Goal: Information Seeking & Learning: Check status

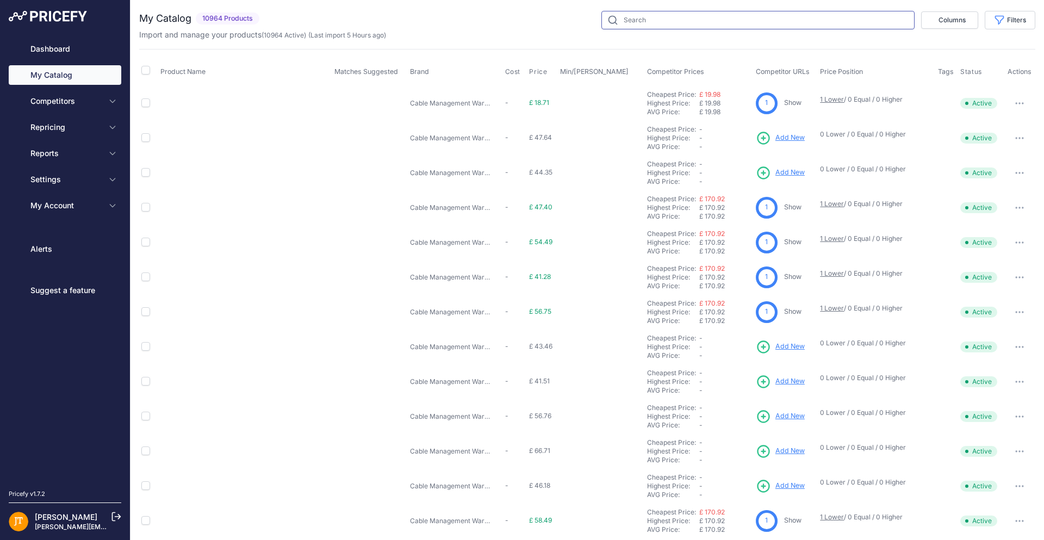
click at [674, 24] on input "text" at bounding box center [757, 20] width 313 height 18
type input "engenius"
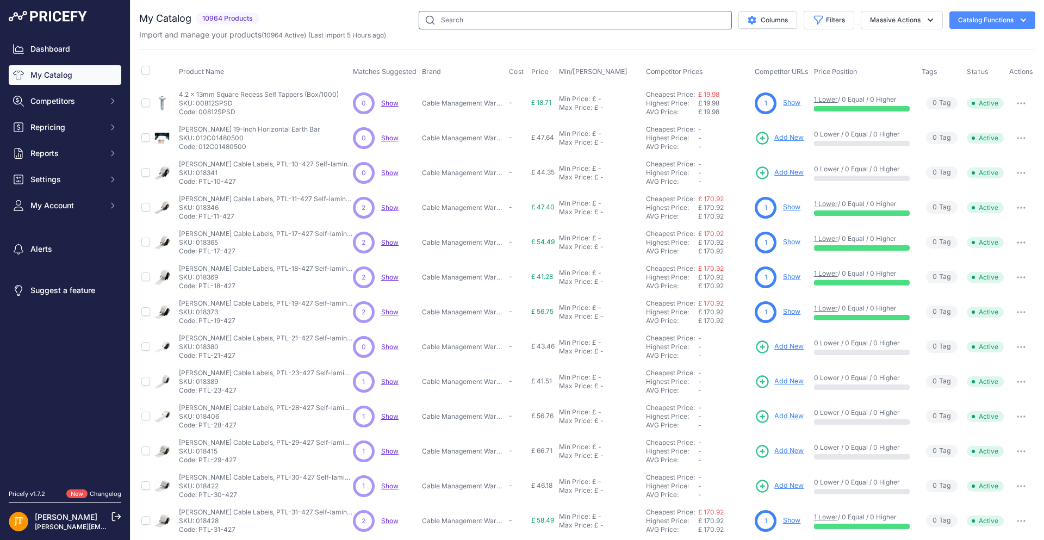
drag, startPoint x: 459, startPoint y: 21, endPoint x: 442, endPoint y: 14, distance: 17.6
click at [459, 21] on input "text" at bounding box center [575, 20] width 313 height 18
type input "engenius"
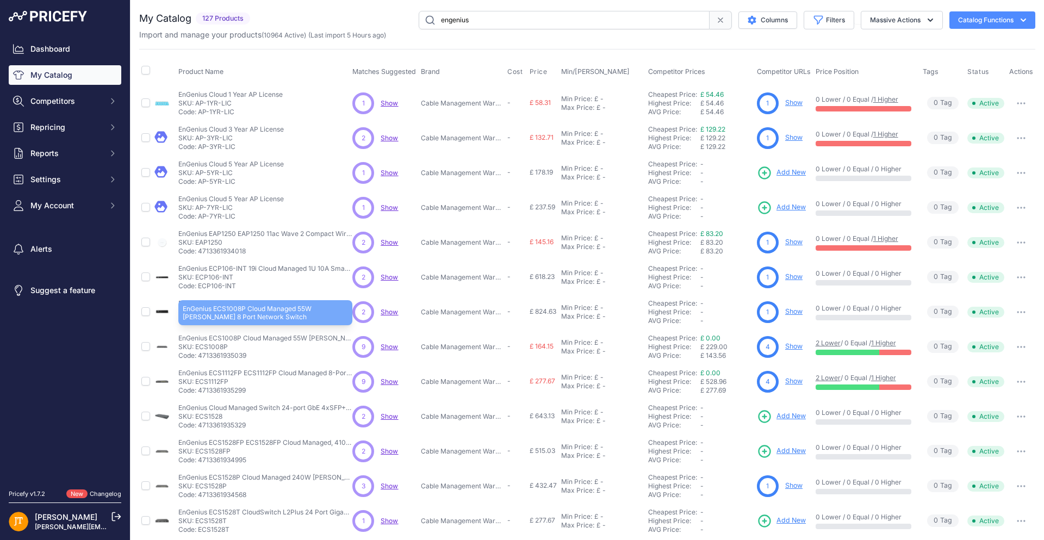
click at [270, 340] on p "EnGenius ECS1008P Cloud Managed 55W [PERSON_NAME] 8 Port Network Switch" at bounding box center [265, 338] width 174 height 9
click at [270, 339] on p "EnGenius ECS1008P Cloud Managed 55W PoE 8 Port Network Switch" at bounding box center [265, 338] width 174 height 9
click at [205, 348] on p "SKU: ECS1008P" at bounding box center [265, 346] width 174 height 9
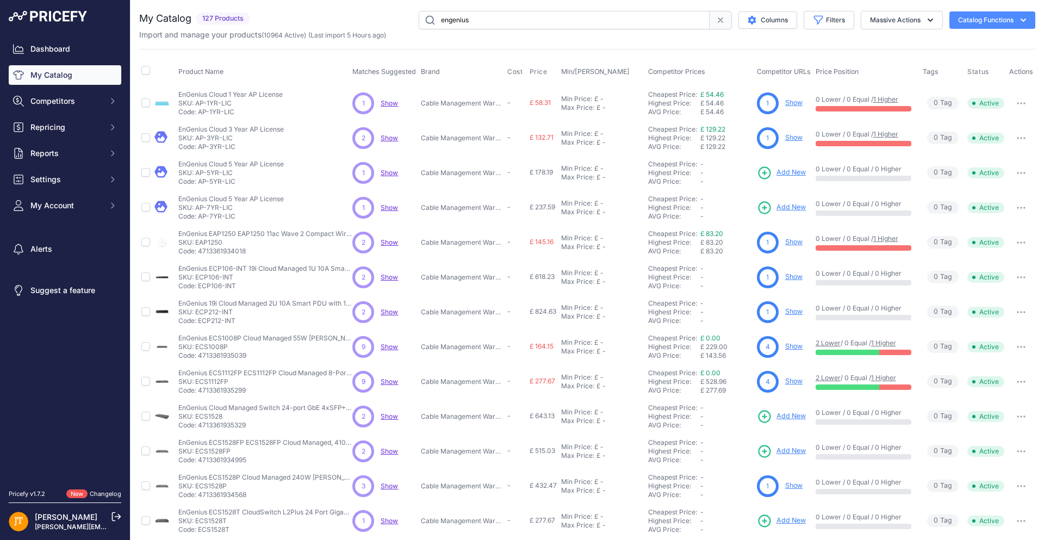
click at [1017, 344] on button "button" at bounding box center [1021, 346] width 22 height 15
click at [786, 343] on link "Show" at bounding box center [793, 346] width 17 height 8
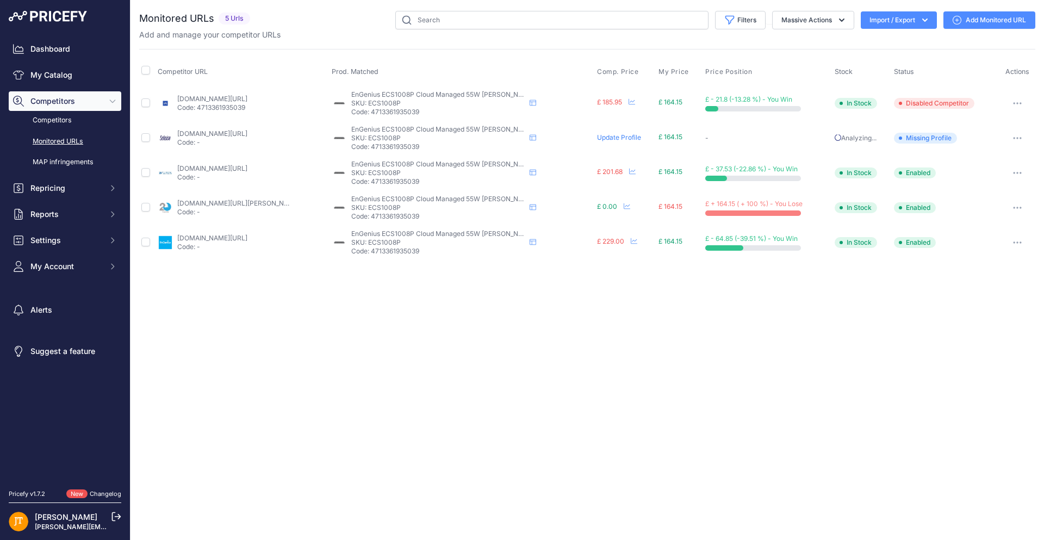
click at [839, 20] on icon "button" at bounding box center [841, 19] width 5 height 3
click at [525, 324] on div "Close You are not connected to the internet." at bounding box center [586, 270] width 913 height 540
click at [89, 121] on link "Competitors" at bounding box center [65, 120] width 113 height 19
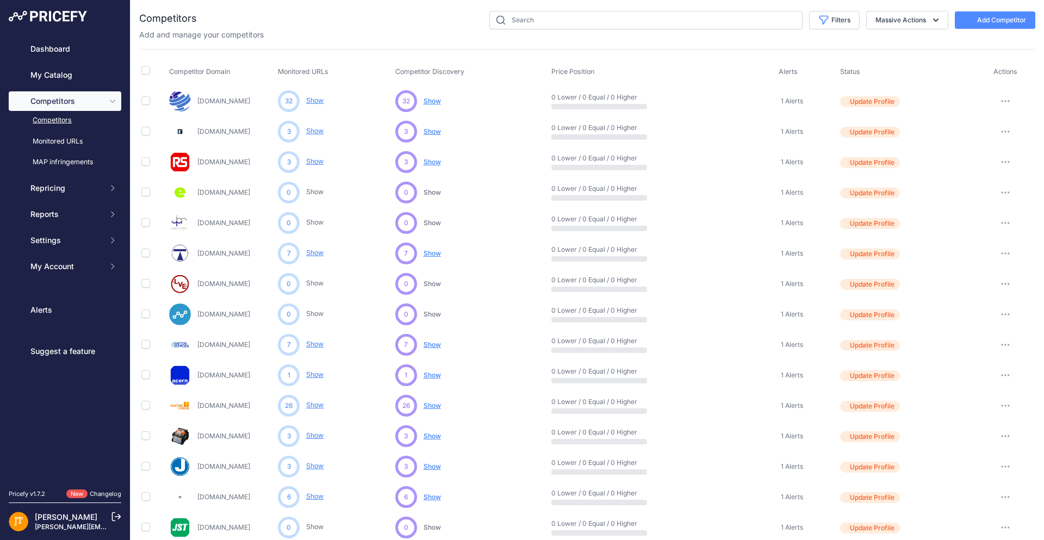
click at [43, 45] on link "Dashboard" at bounding box center [65, 49] width 113 height 20
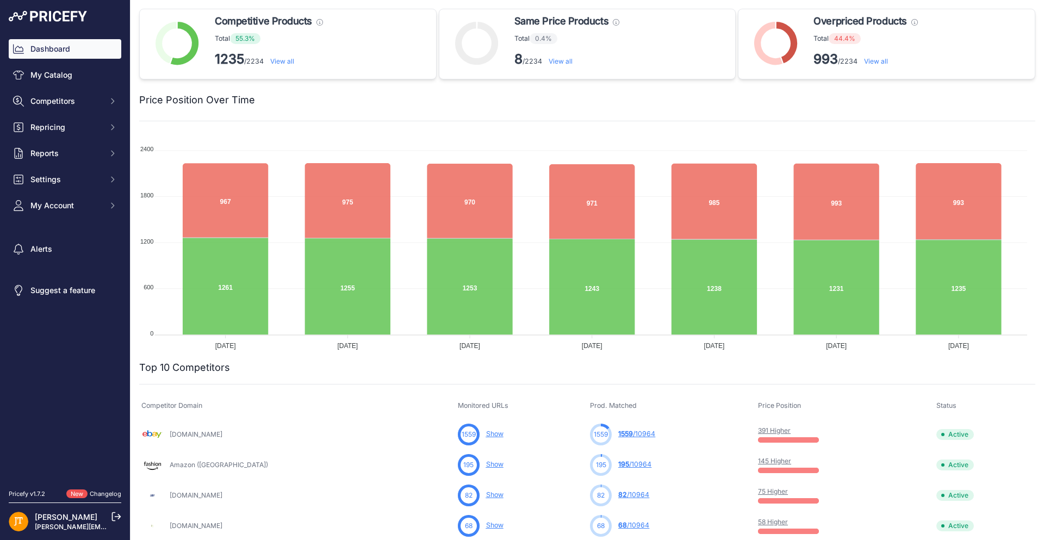
click at [47, 154] on span "Reports" at bounding box center [65, 153] width 71 height 11
click at [61, 135] on button "Repricing" at bounding box center [65, 127] width 113 height 20
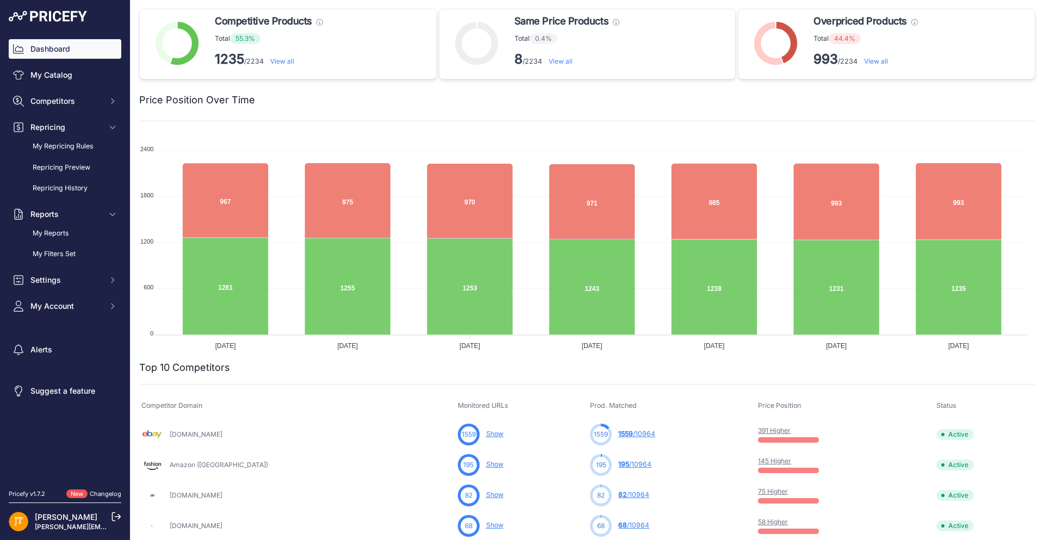
click at [65, 103] on span "Competitors" at bounding box center [65, 101] width 71 height 11
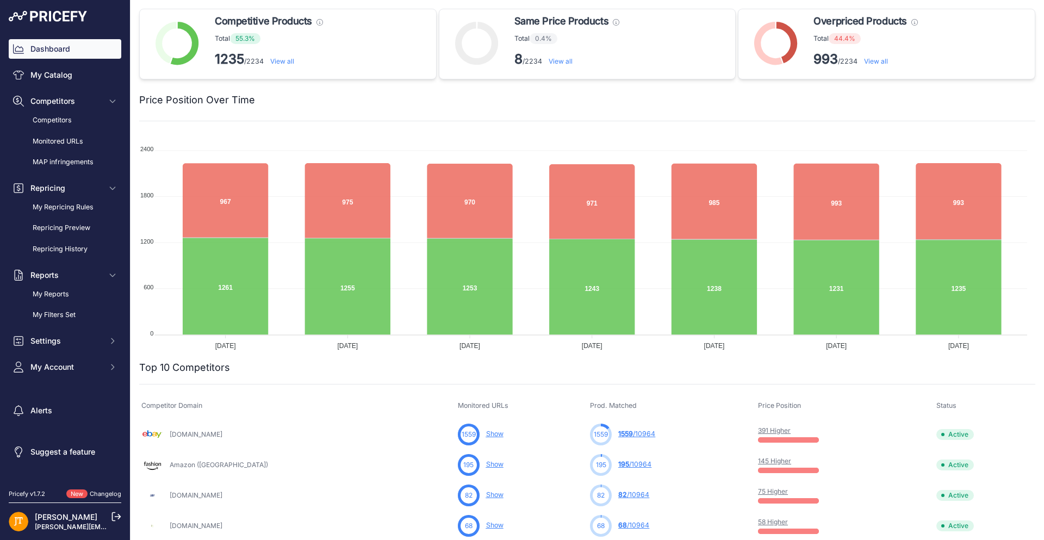
click at [74, 142] on link "Monitored URLs" at bounding box center [65, 141] width 113 height 19
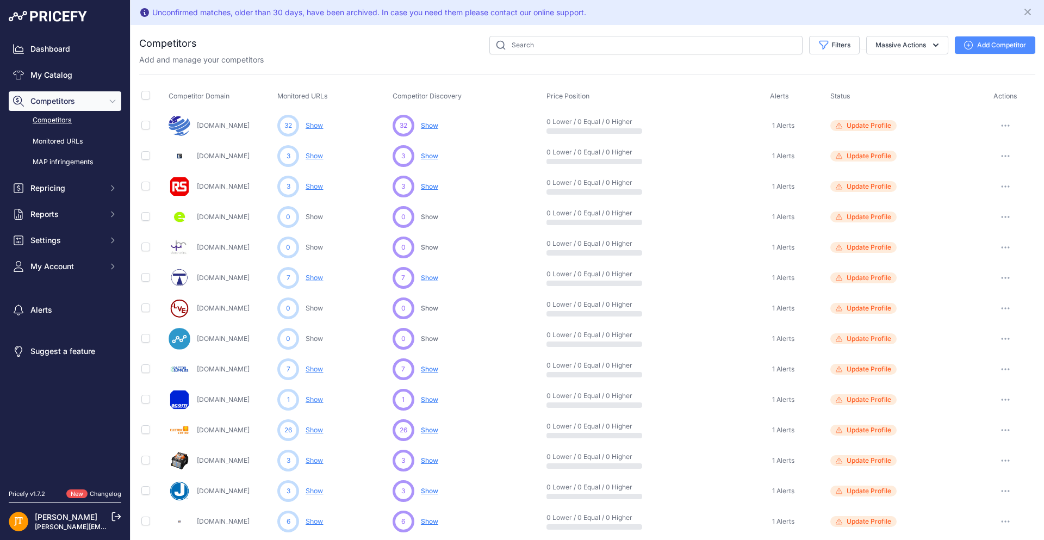
click at [64, 79] on link "My Catalog" at bounding box center [65, 75] width 113 height 20
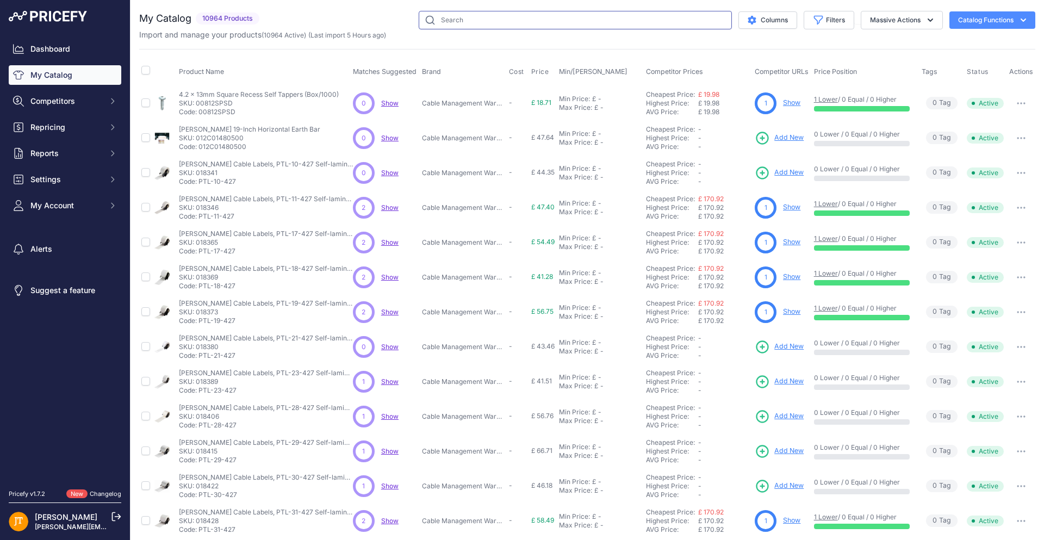
click at [441, 22] on input "text" at bounding box center [575, 20] width 313 height 18
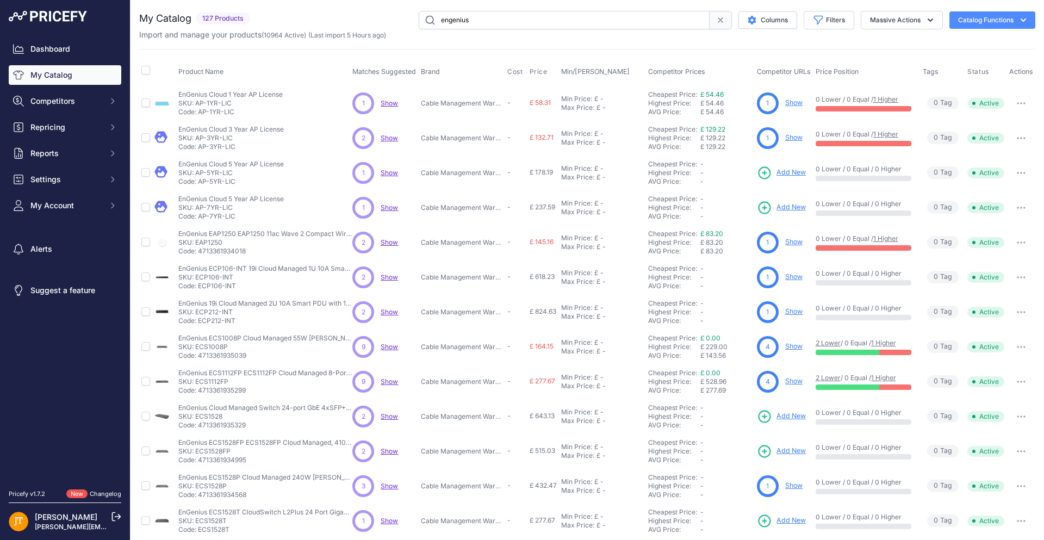
click at [709, 339] on link "£ 0.00" at bounding box center [710, 338] width 20 height 8
click at [829, 342] on link "2 Lower" at bounding box center [827, 343] width 25 height 8
click at [534, 17] on input "engenius" at bounding box center [564, 20] width 291 height 18
type input "e"
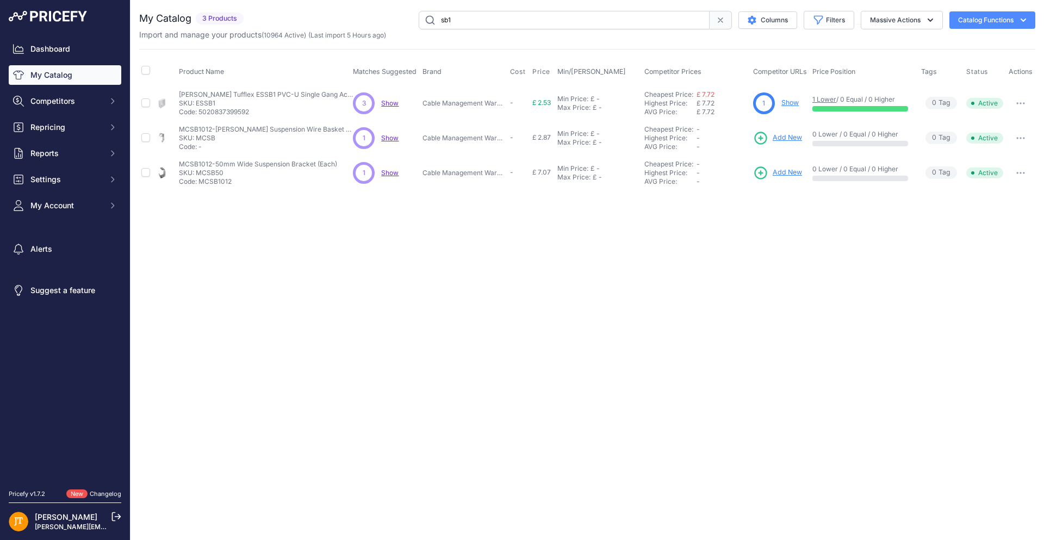
click at [494, 20] on input "sb1" at bounding box center [564, 20] width 291 height 18
paste input "PC16-U/16"
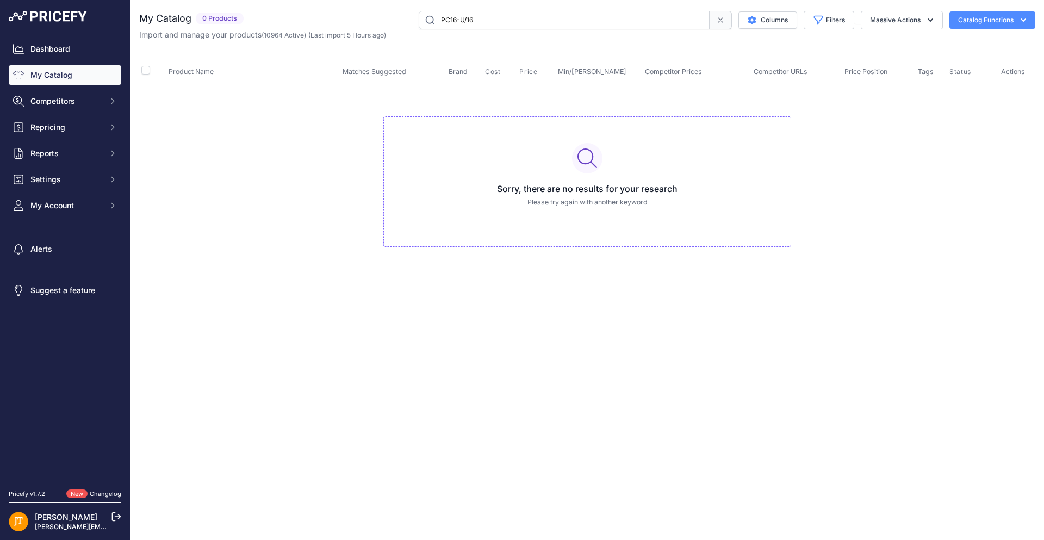
click at [495, 20] on input "PC16-U/16" at bounding box center [564, 20] width 291 height 18
click at [497, 21] on input "PC16-U/16" at bounding box center [564, 20] width 291 height 18
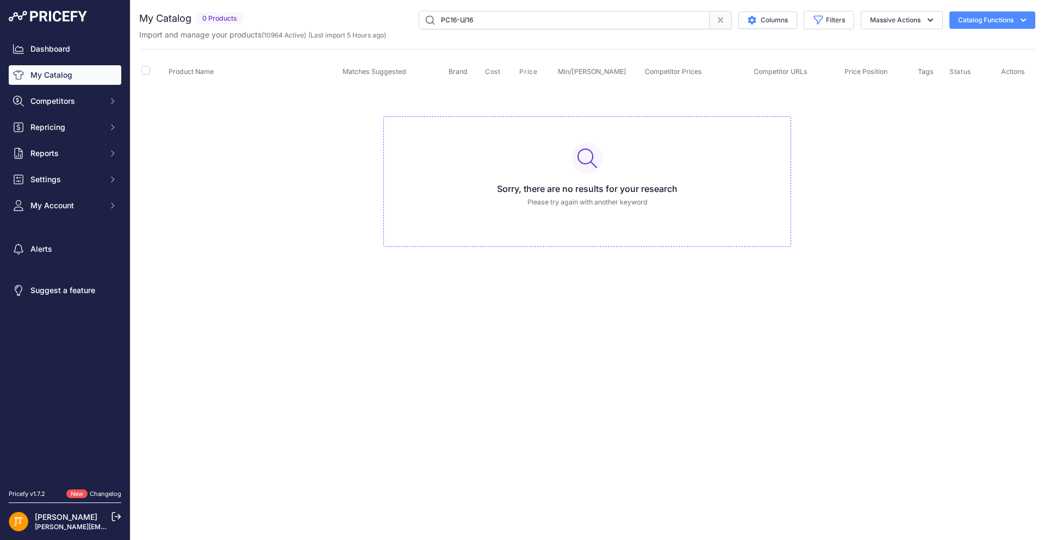
click at [448, 18] on input "PC16-U/16" at bounding box center [564, 20] width 291 height 18
click at [449, 20] on input "PC16-U/16" at bounding box center [564, 20] width 291 height 18
type input "PCi6-U/16"
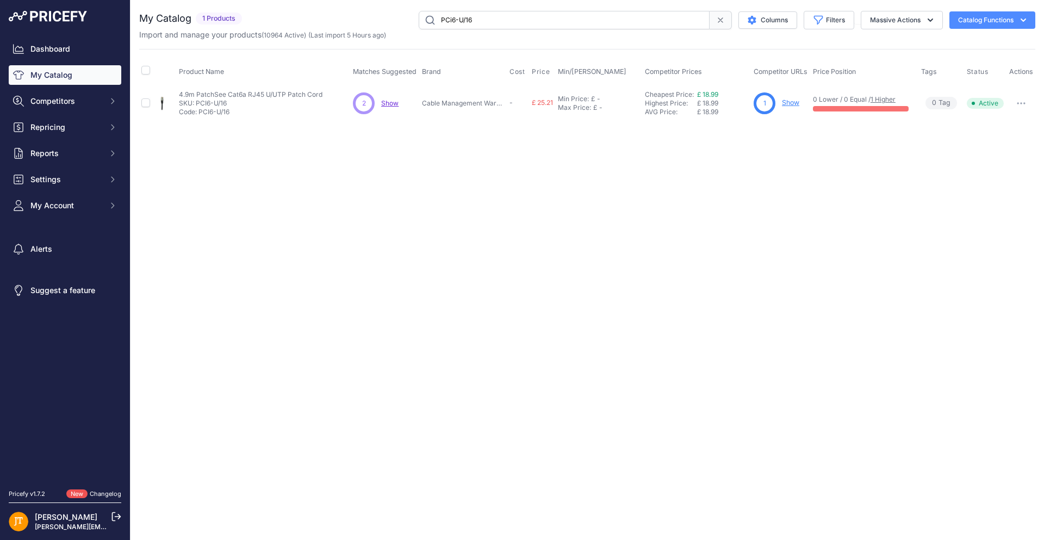
click at [789, 100] on link "Show" at bounding box center [790, 102] width 17 height 8
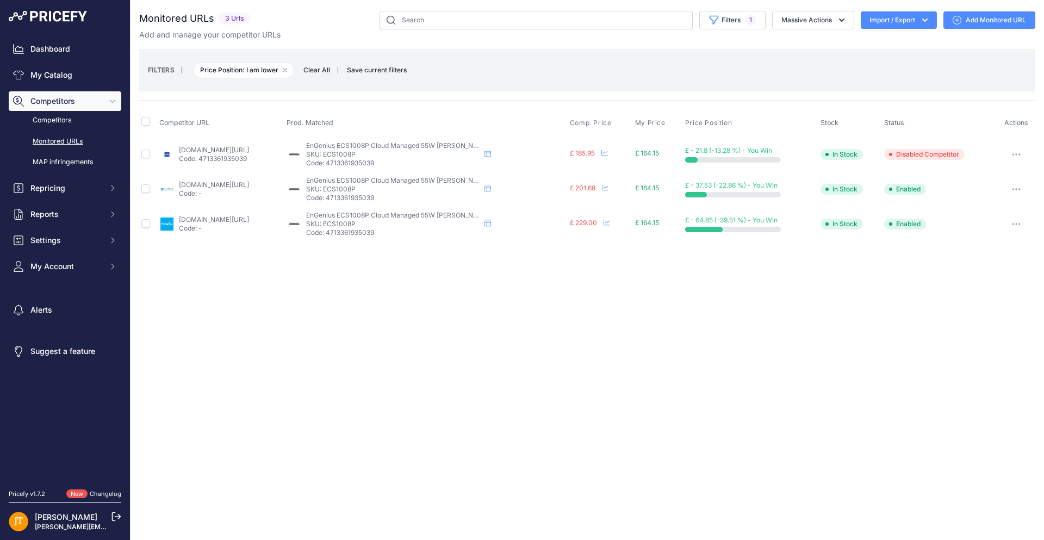
click at [284, 70] on icon "button" at bounding box center [284, 69] width 3 height 3
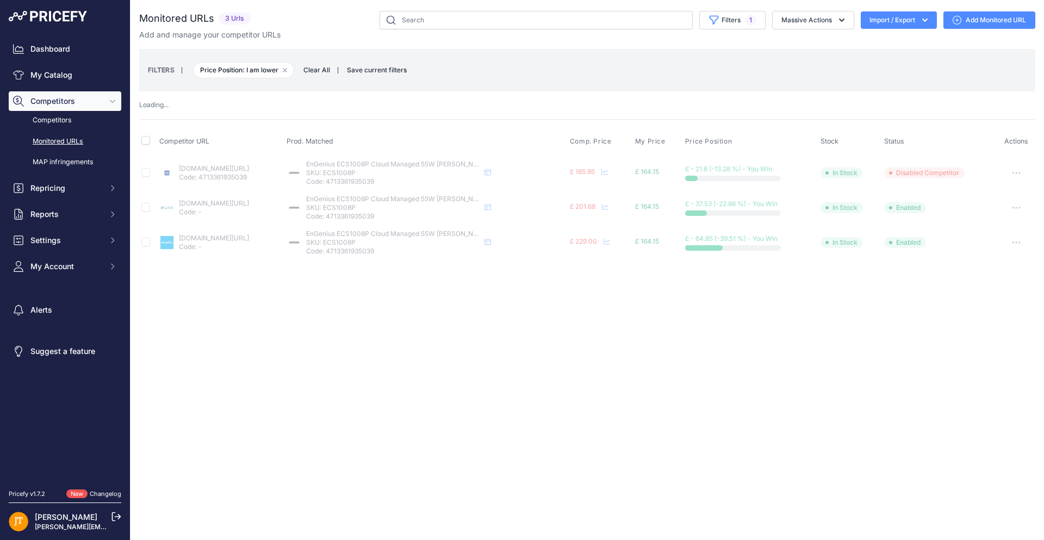
click at [285, 128] on th "Competitor URL" at bounding box center [221, 141] width 128 height 27
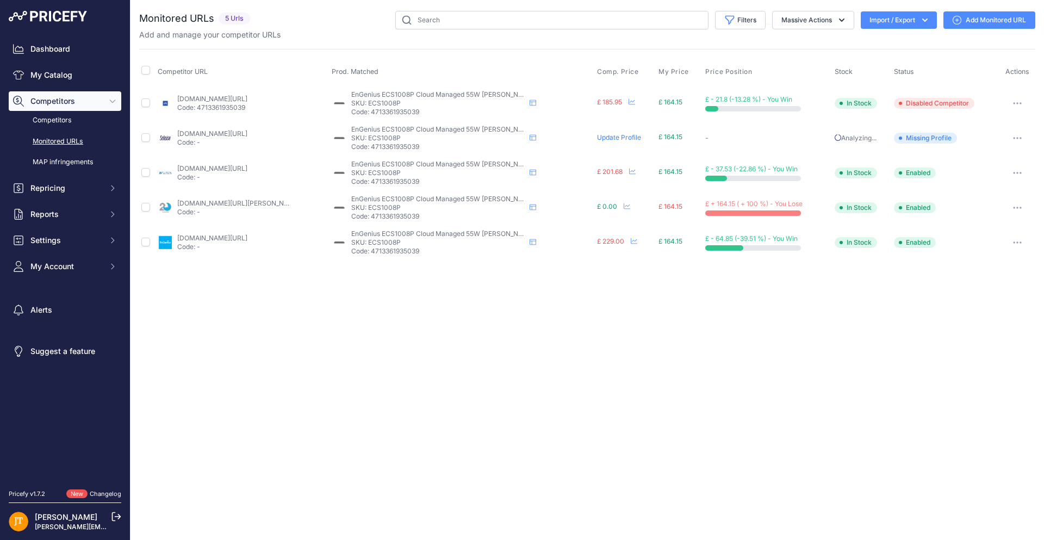
click at [72, 216] on span "Reports" at bounding box center [65, 214] width 71 height 11
click at [73, 213] on span "Reports" at bounding box center [65, 214] width 71 height 11
click at [58, 51] on link "Dashboard" at bounding box center [65, 49] width 113 height 20
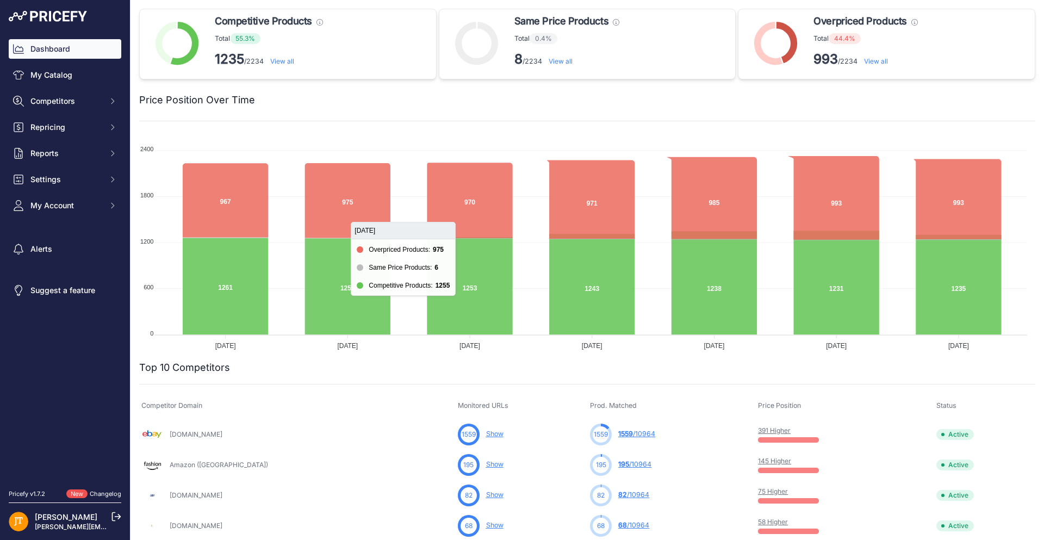
scroll to position [109, 0]
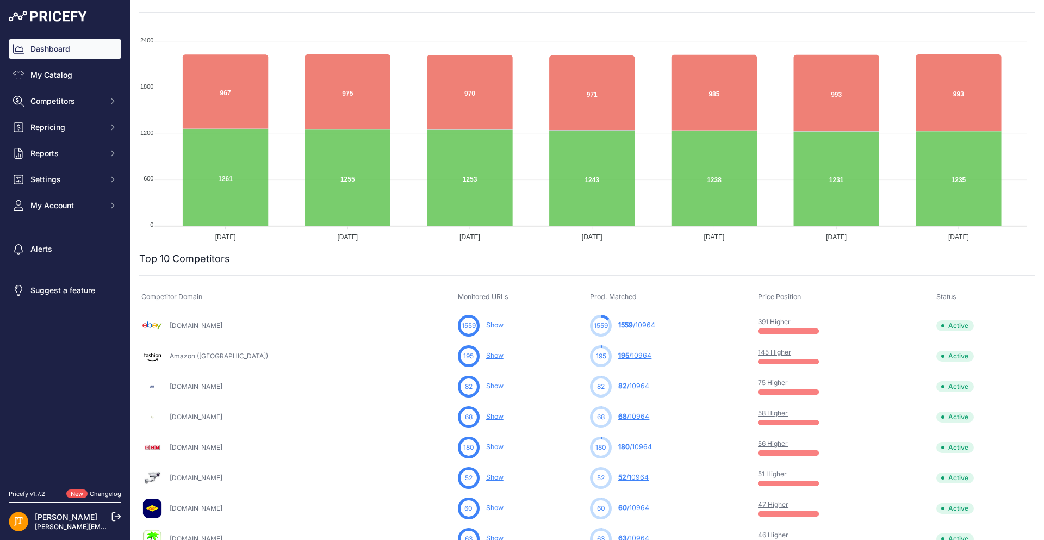
click at [182, 357] on link "Amazon ([GEOGRAPHIC_DATA])" at bounding box center [219, 356] width 98 height 8
click at [486, 352] on link "Show" at bounding box center [494, 355] width 17 height 8
click at [70, 101] on span "Competitors" at bounding box center [65, 101] width 71 height 11
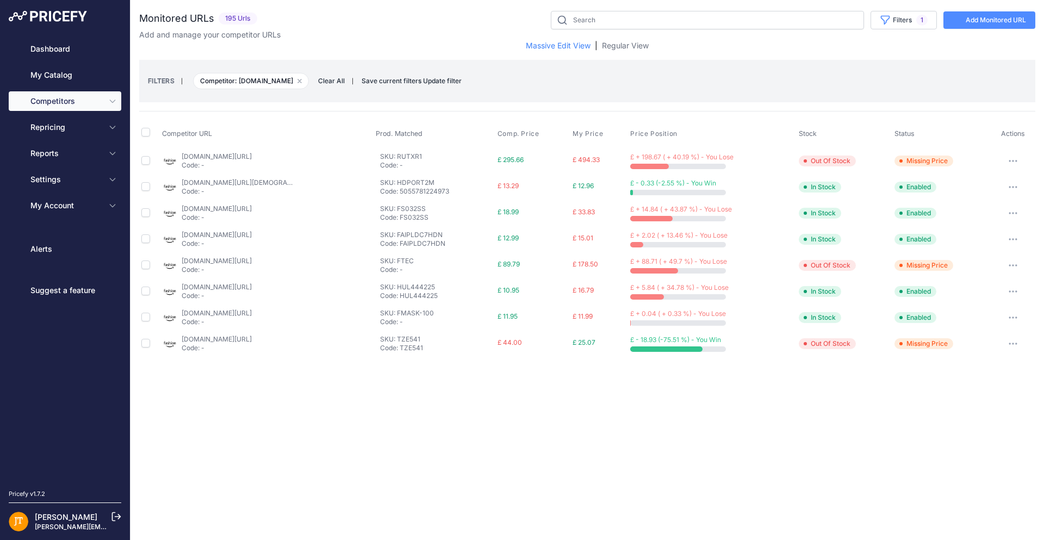
click at [68, 80] on link "My Catalog" at bounding box center [65, 75] width 113 height 20
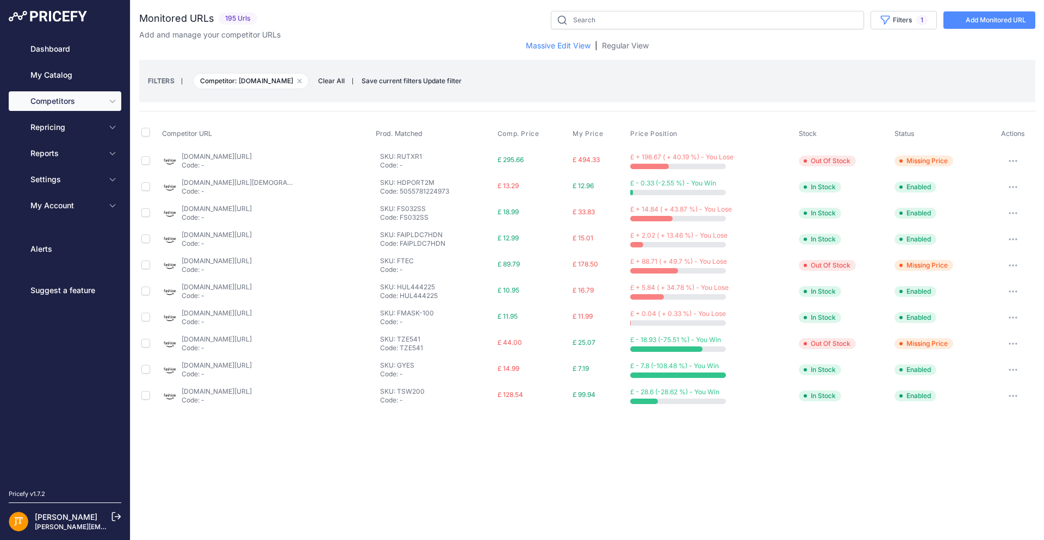
click at [68, 71] on link "My Catalog" at bounding box center [65, 75] width 113 height 20
click at [86, 47] on link "Dashboard" at bounding box center [65, 49] width 113 height 20
click at [35, 157] on span "Reports" at bounding box center [65, 153] width 71 height 11
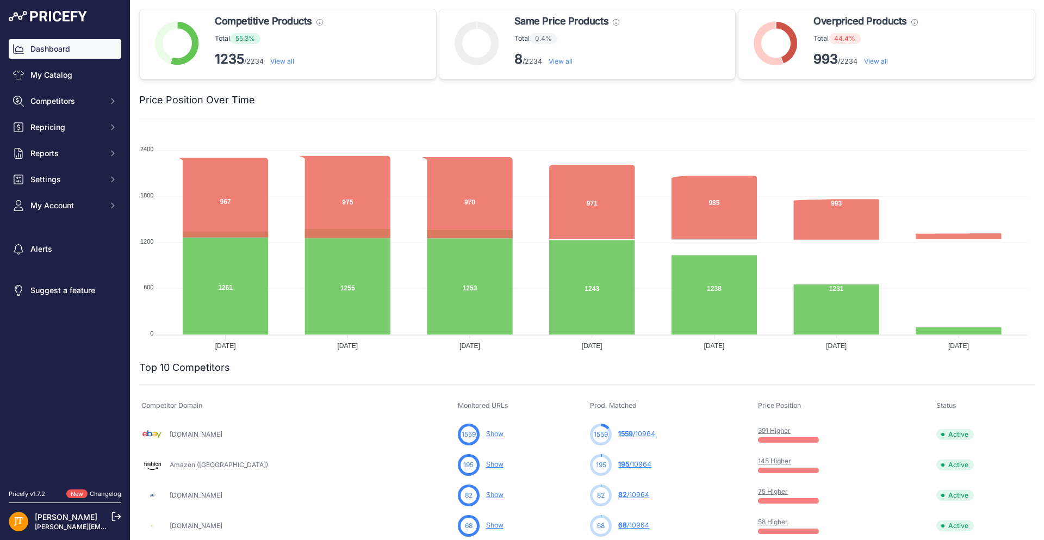
click at [82, 157] on span "Reports" at bounding box center [65, 153] width 71 height 11
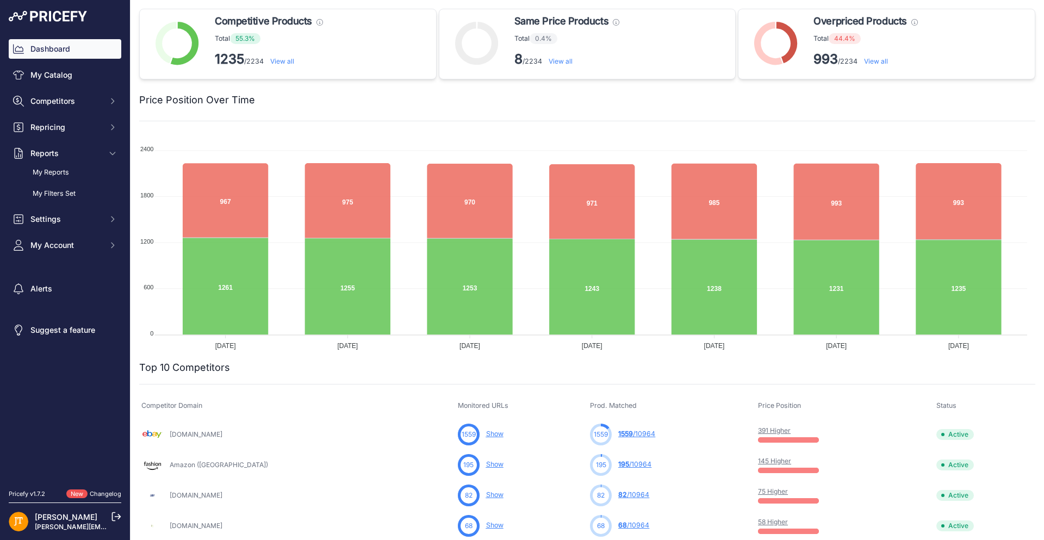
click at [45, 72] on link "My Catalog" at bounding box center [65, 75] width 113 height 20
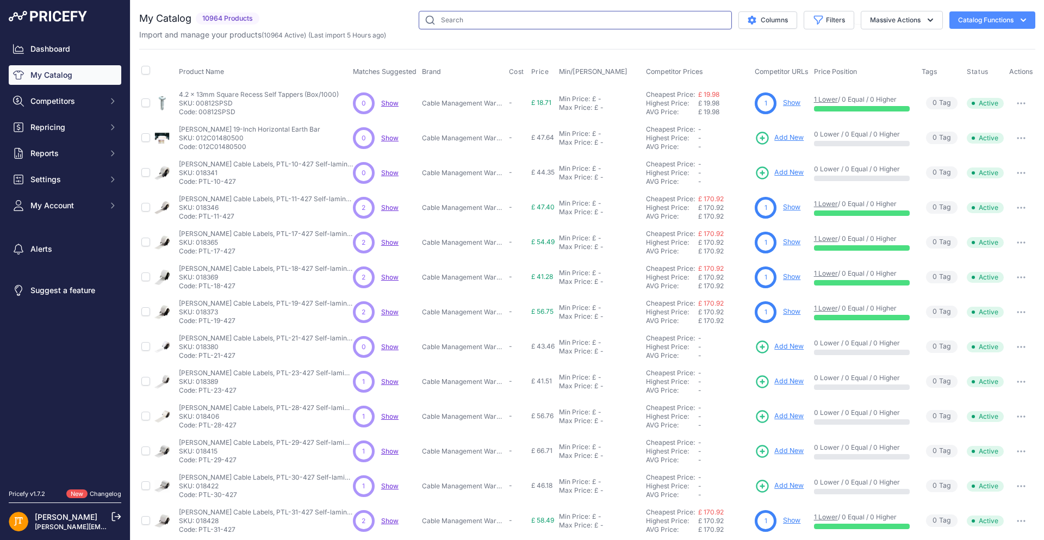
click at [471, 27] on input "text" at bounding box center [575, 20] width 313 height 18
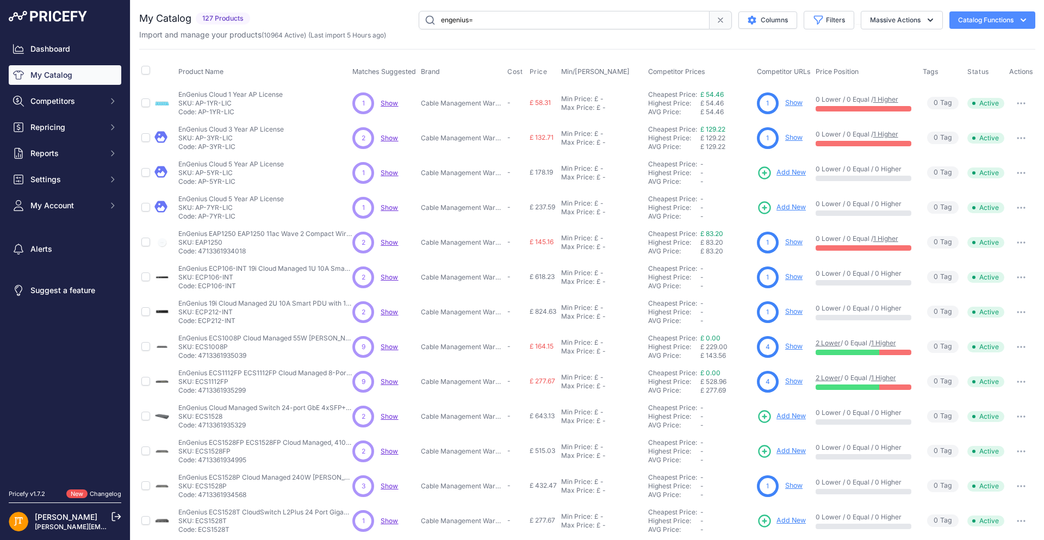
type input "engenius"
click at [68, 158] on span "Reports" at bounding box center [65, 153] width 71 height 11
click at [1014, 348] on button "button" at bounding box center [1021, 346] width 22 height 15
click at [785, 346] on link "Show" at bounding box center [793, 346] width 17 height 8
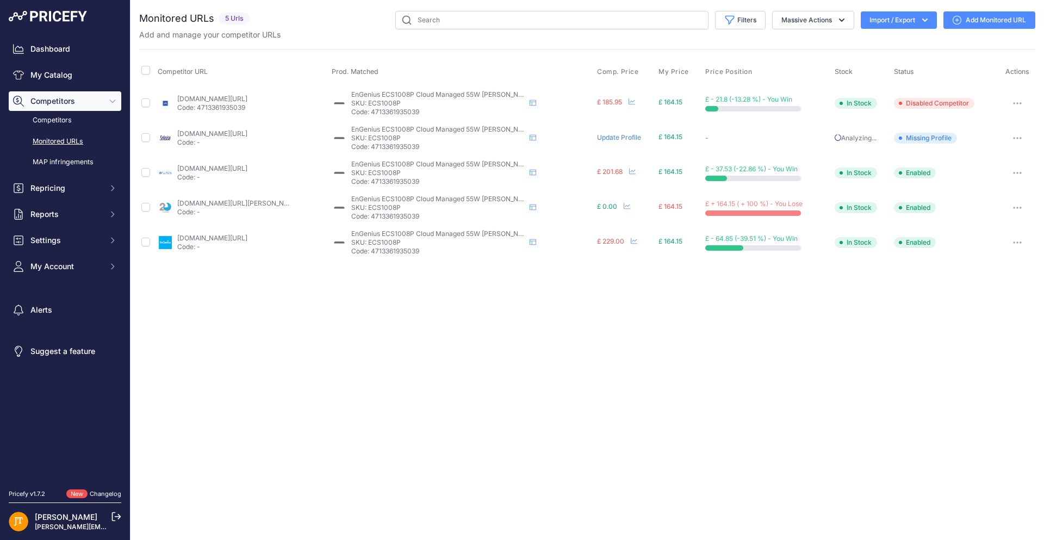
click at [815, 23] on button "Massive Actions" at bounding box center [813, 20] width 82 height 18
click at [816, 22] on button "Massive Actions" at bounding box center [813, 20] width 82 height 18
click at [905, 23] on button "Import / Export" at bounding box center [898, 19] width 76 height 17
click at [973, 19] on link "Add Monitored URL" at bounding box center [989, 19] width 92 height 17
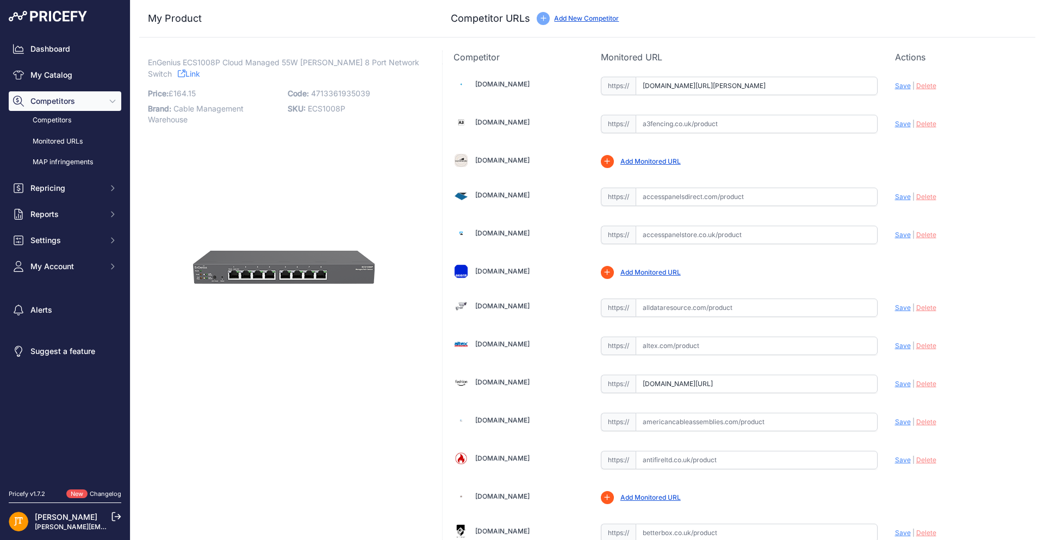
click at [412, 66] on p "EnGenius ECS1008P Cloud Managed 55W PoE 8 Port Network Switch Link" at bounding box center [284, 68] width 272 height 22
click at [185, 70] on icon at bounding box center [182, 74] width 8 height 8
click at [76, 120] on link "Competitors" at bounding box center [65, 120] width 113 height 19
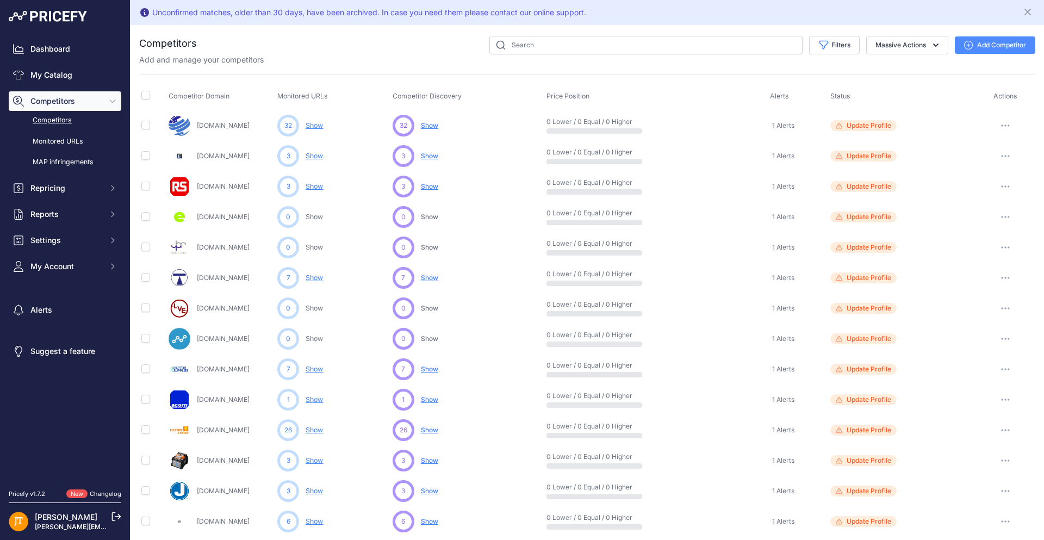
click at [54, 234] on button "Settings" at bounding box center [65, 240] width 113 height 20
click at [43, 42] on link "Dashboard" at bounding box center [65, 49] width 113 height 20
click at [64, 78] on link "My Catalog" at bounding box center [65, 75] width 113 height 20
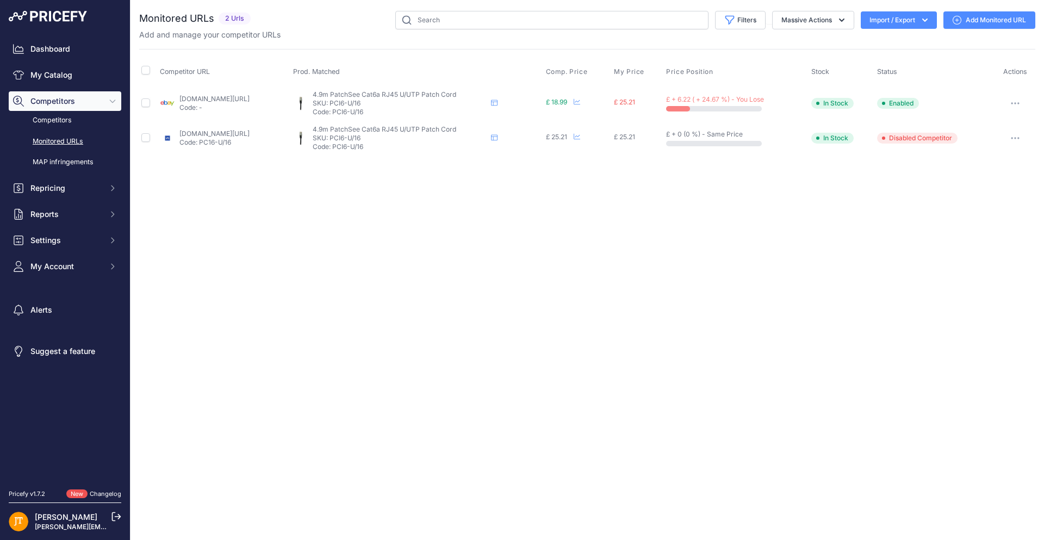
click at [249, 98] on link "[DOMAIN_NAME][URL]" at bounding box center [214, 99] width 70 height 8
